Goal: Check status: Check status

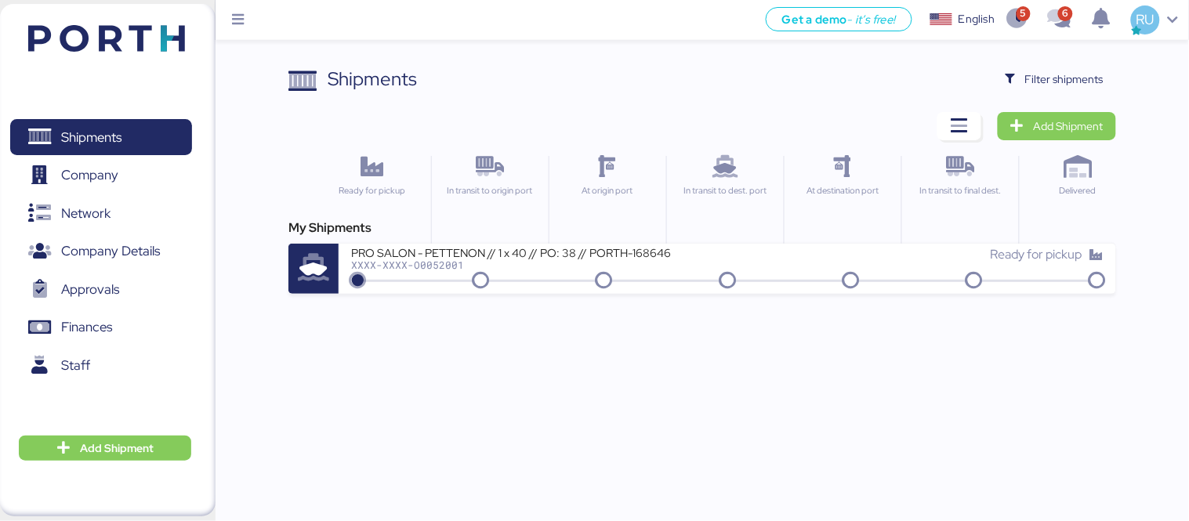
click at [1020, 94] on div "Shipments Clear Filters Filter shipments Add Shipment Ready for pickup In trans…" at bounding box center [701, 179] width 827 height 229
click at [1028, 89] on span "Filter shipments" at bounding box center [1054, 79] width 98 height 22
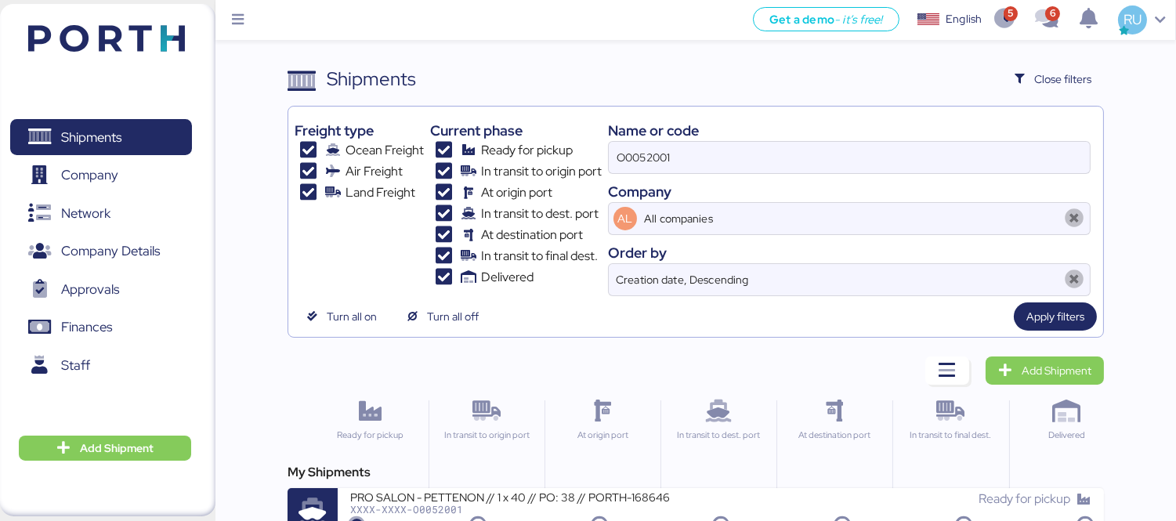
drag, startPoint x: 889, startPoint y: 128, endPoint x: 905, endPoint y: 138, distance: 19.4
click at [890, 129] on div "Name or code" at bounding box center [849, 130] width 483 height 21
click at [907, 139] on div "Name or code" at bounding box center [849, 130] width 483 height 21
click at [925, 158] on input "O0052001" at bounding box center [849, 157] width 481 height 31
click at [926, 159] on input "O0052001" at bounding box center [849, 157] width 481 height 31
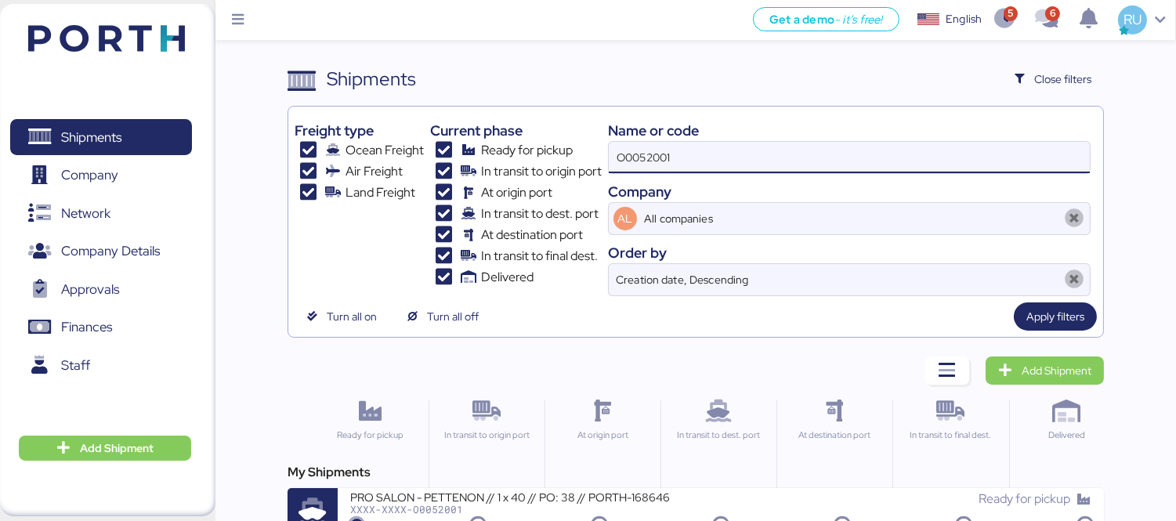
click at [926, 159] on input "O0052001" at bounding box center [849, 157] width 481 height 31
paste input "O0052089"
type input "O0052089"
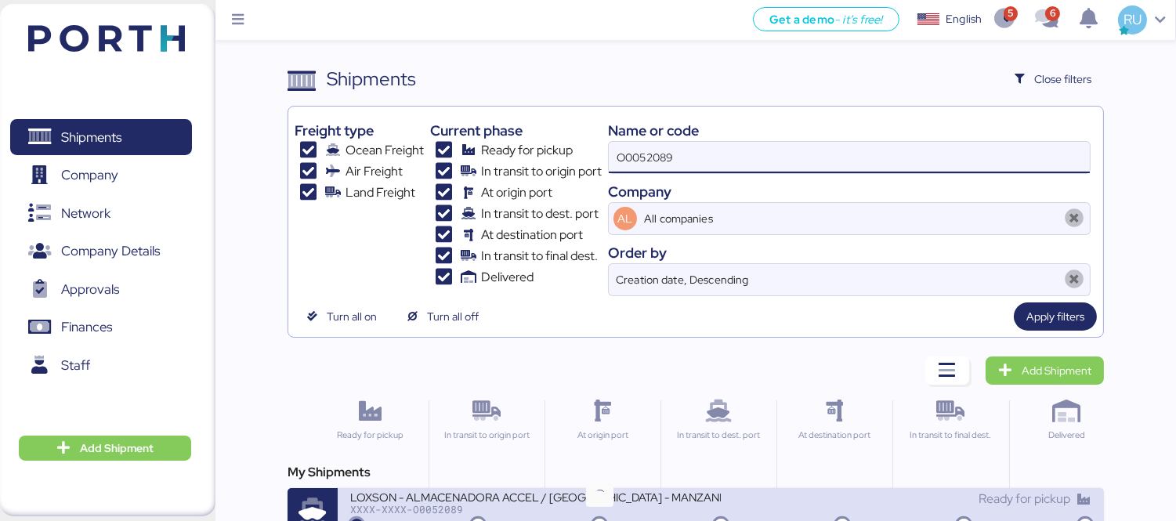
click at [639, 512] on div "XXXX-XXXX-O0052089" at bounding box center [535, 509] width 371 height 11
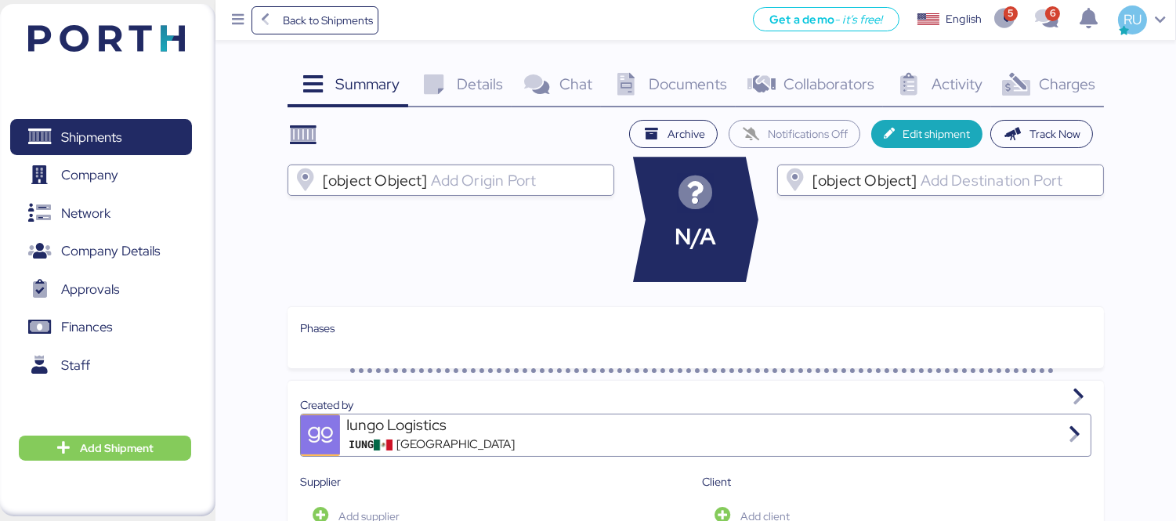
click at [1034, 85] on div "Charges 0" at bounding box center [1047, 86] width 113 height 42
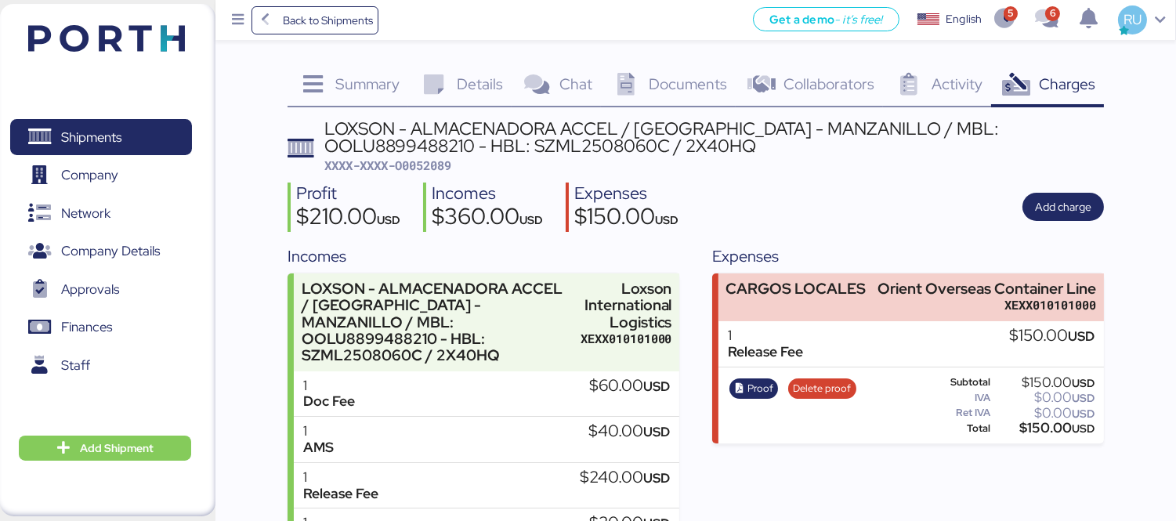
scroll to position [105, 0]
